Goal: Navigation & Orientation: Find specific page/section

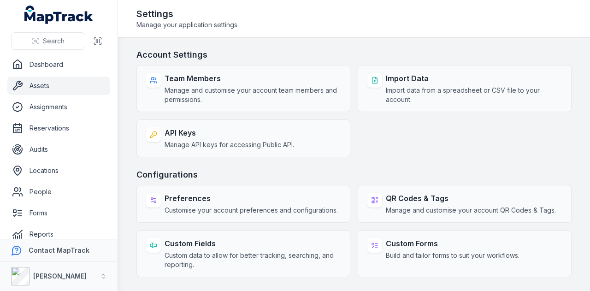
click at [53, 88] on link "Assets" at bounding box center [58, 85] width 103 height 18
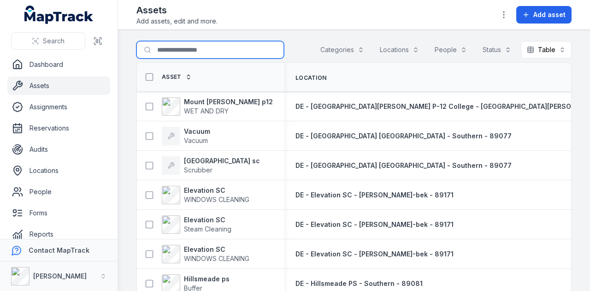
click at [198, 51] on input "Search for assets" at bounding box center [209, 50] width 147 height 18
type input "********"
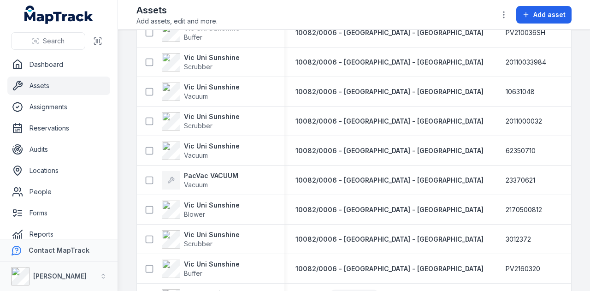
scroll to position [405, 0]
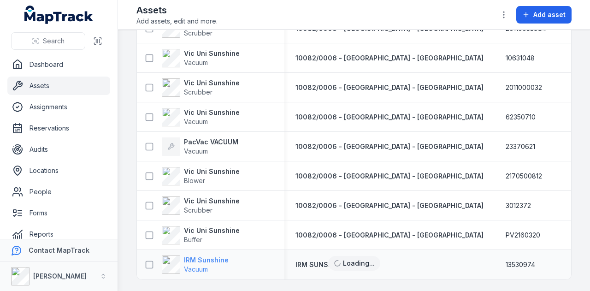
click at [205, 255] on strong "IRM Sunshine" at bounding box center [206, 259] width 45 height 9
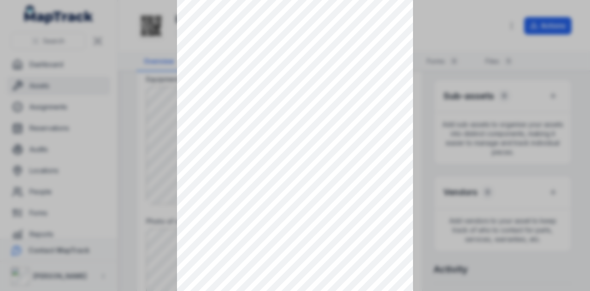
scroll to position [92, 0]
